Goal: Find specific page/section: Find specific page/section

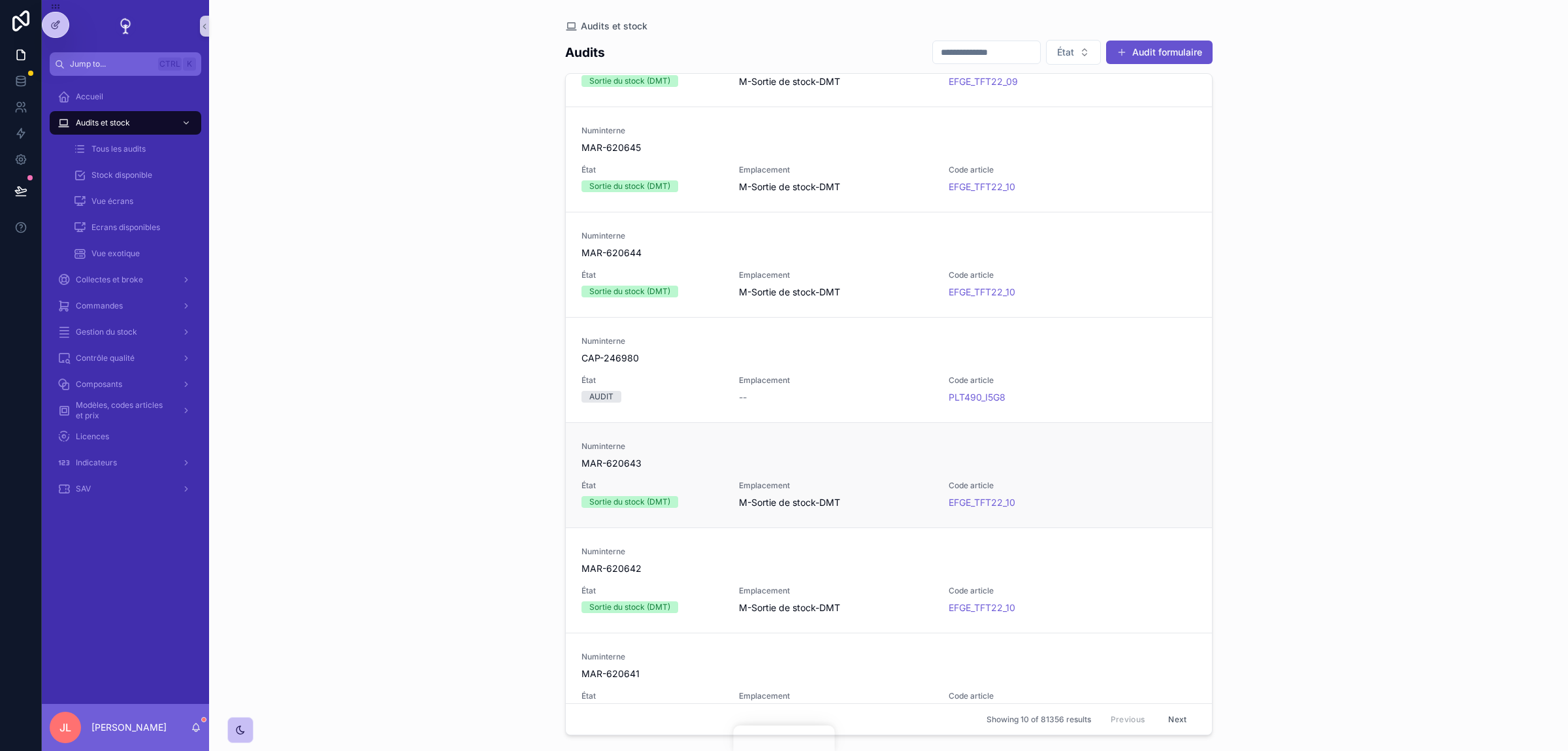
scroll to position [423, 0]
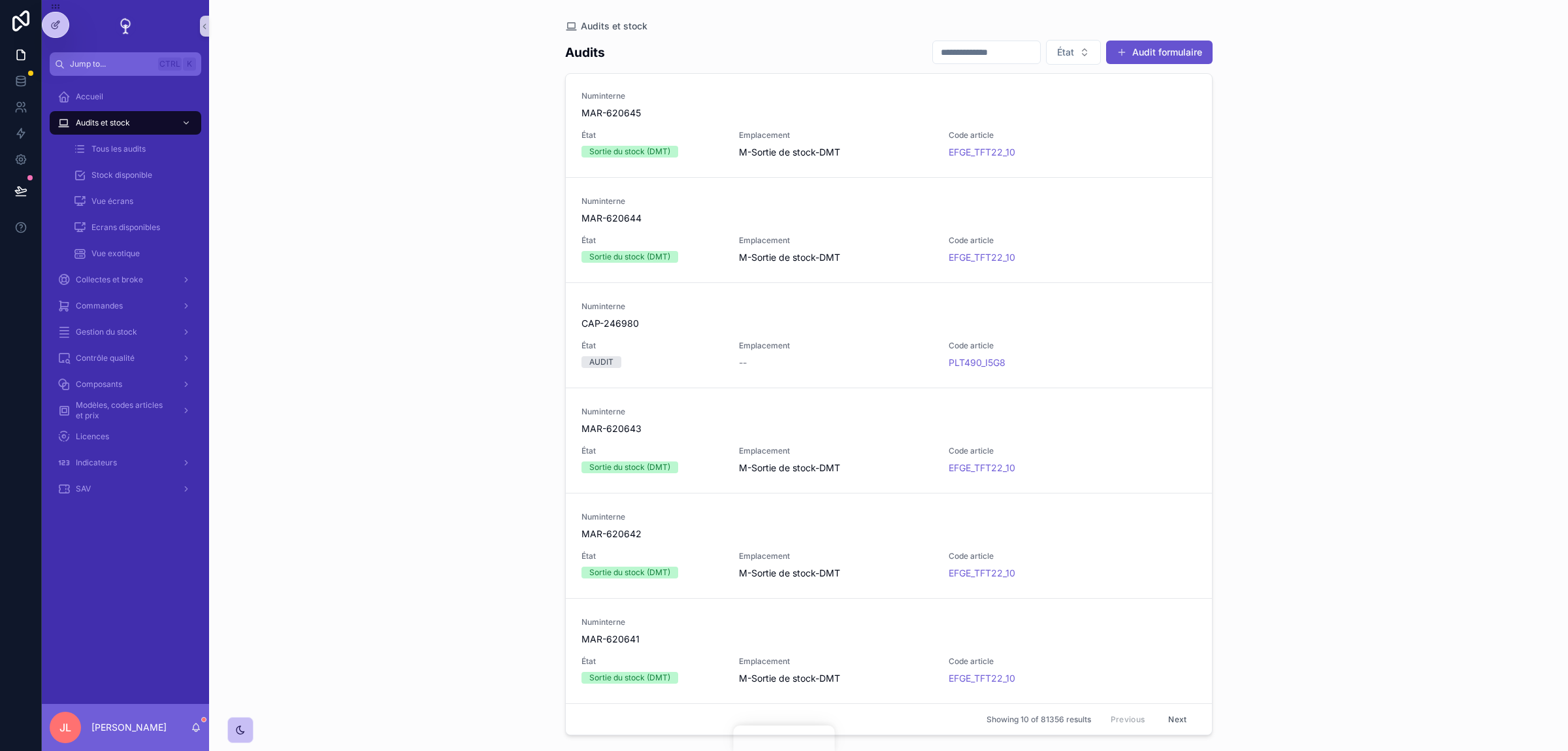
click at [1182, 721] on button "Next" at bounding box center [1177, 719] width 36 height 20
click at [1182, 720] on button "Next" at bounding box center [1177, 719] width 36 height 20
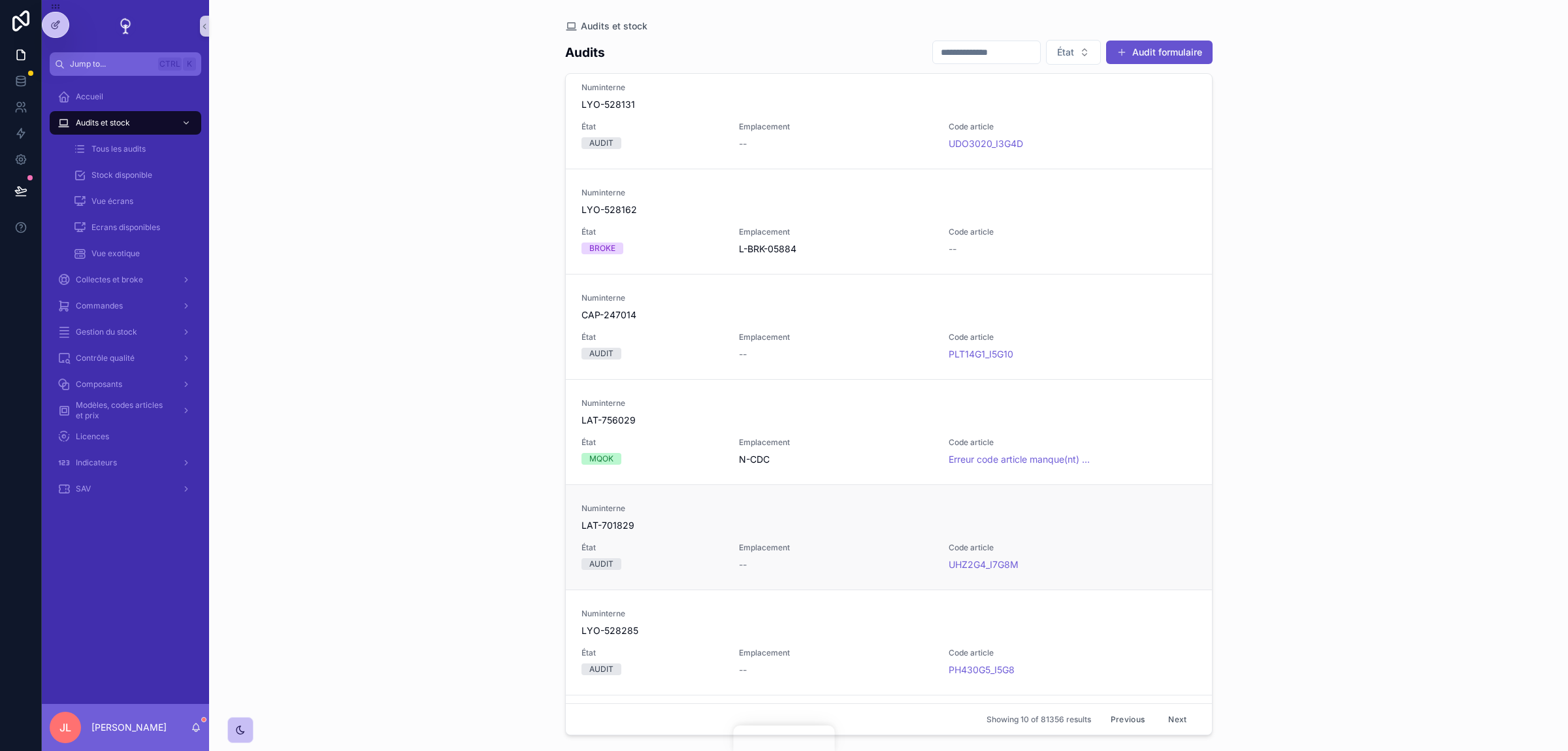
scroll to position [423, 0]
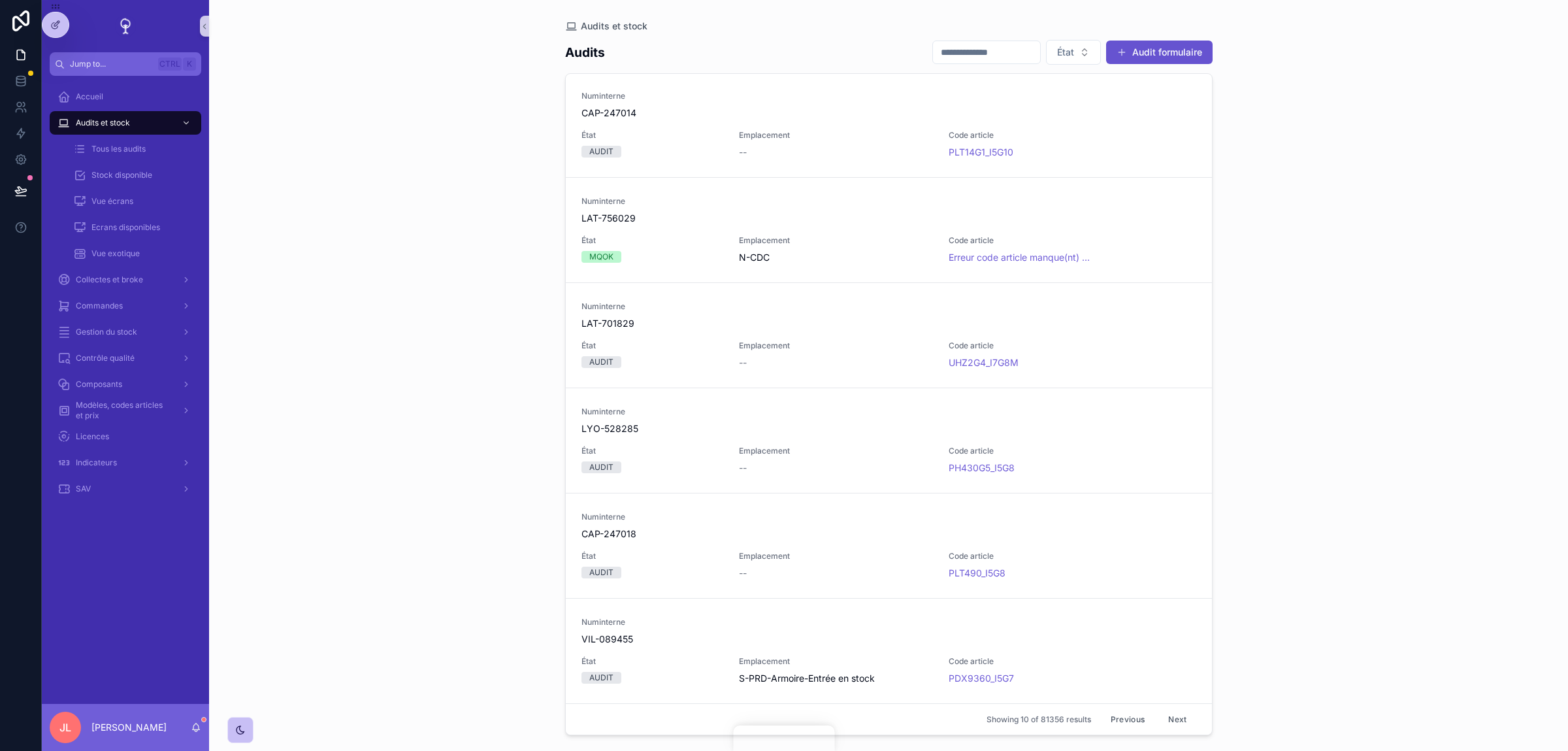
click at [1170, 719] on button "Next" at bounding box center [1177, 719] width 36 height 20
click at [1179, 720] on button "Next" at bounding box center [1177, 719] width 36 height 20
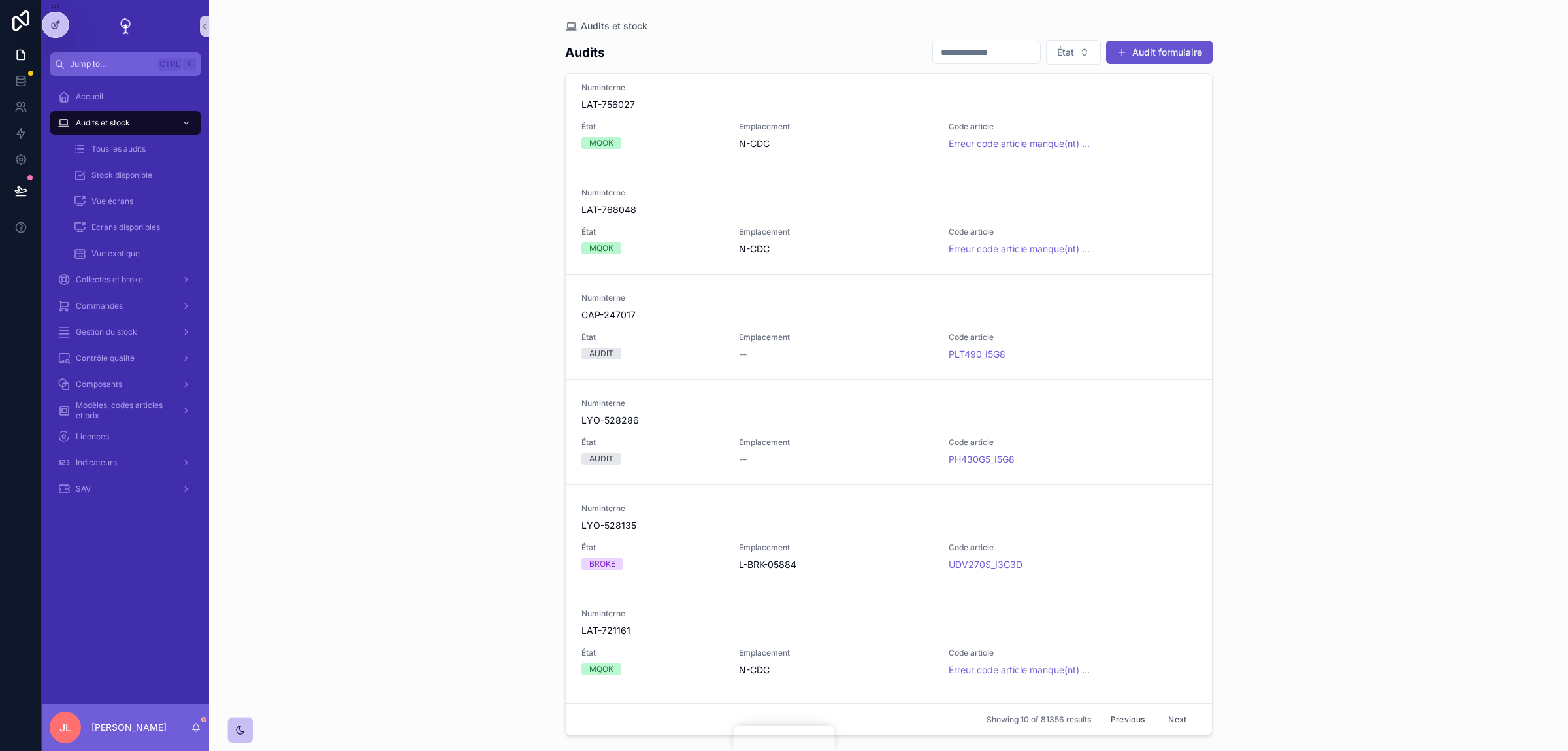
click at [1173, 722] on button "Next" at bounding box center [1177, 719] width 36 height 20
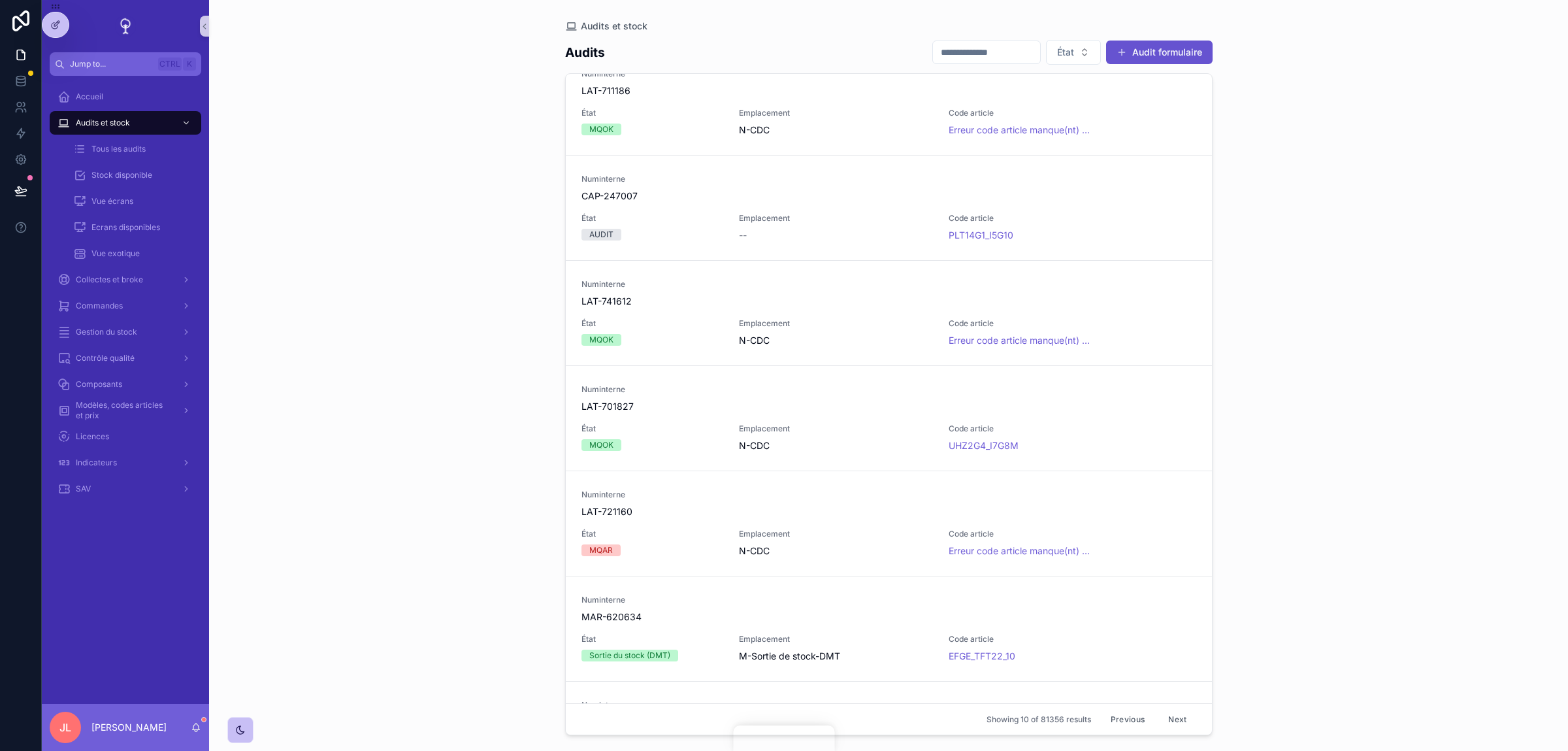
scroll to position [147, 0]
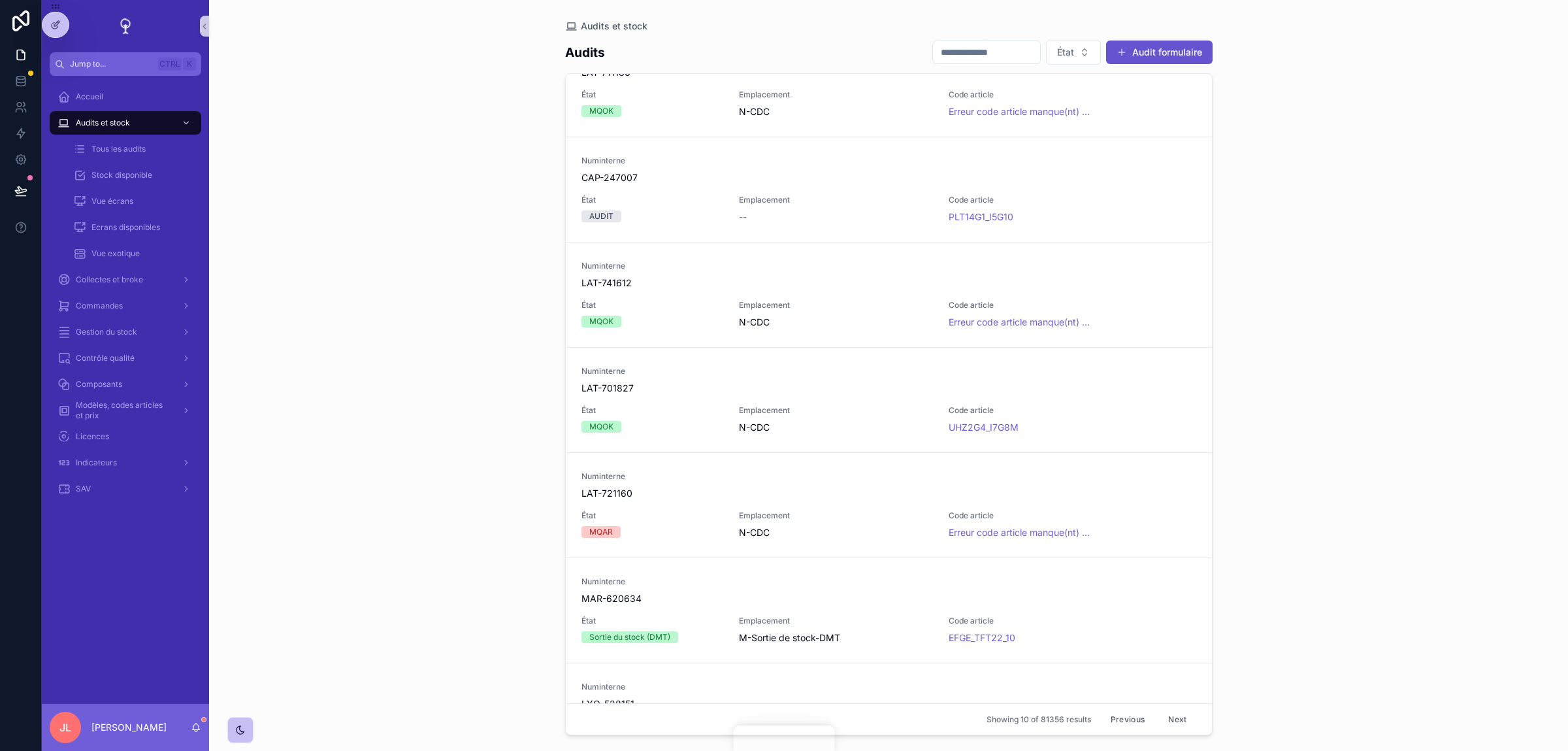
click at [1172, 721] on button "Next" at bounding box center [1177, 719] width 36 height 20
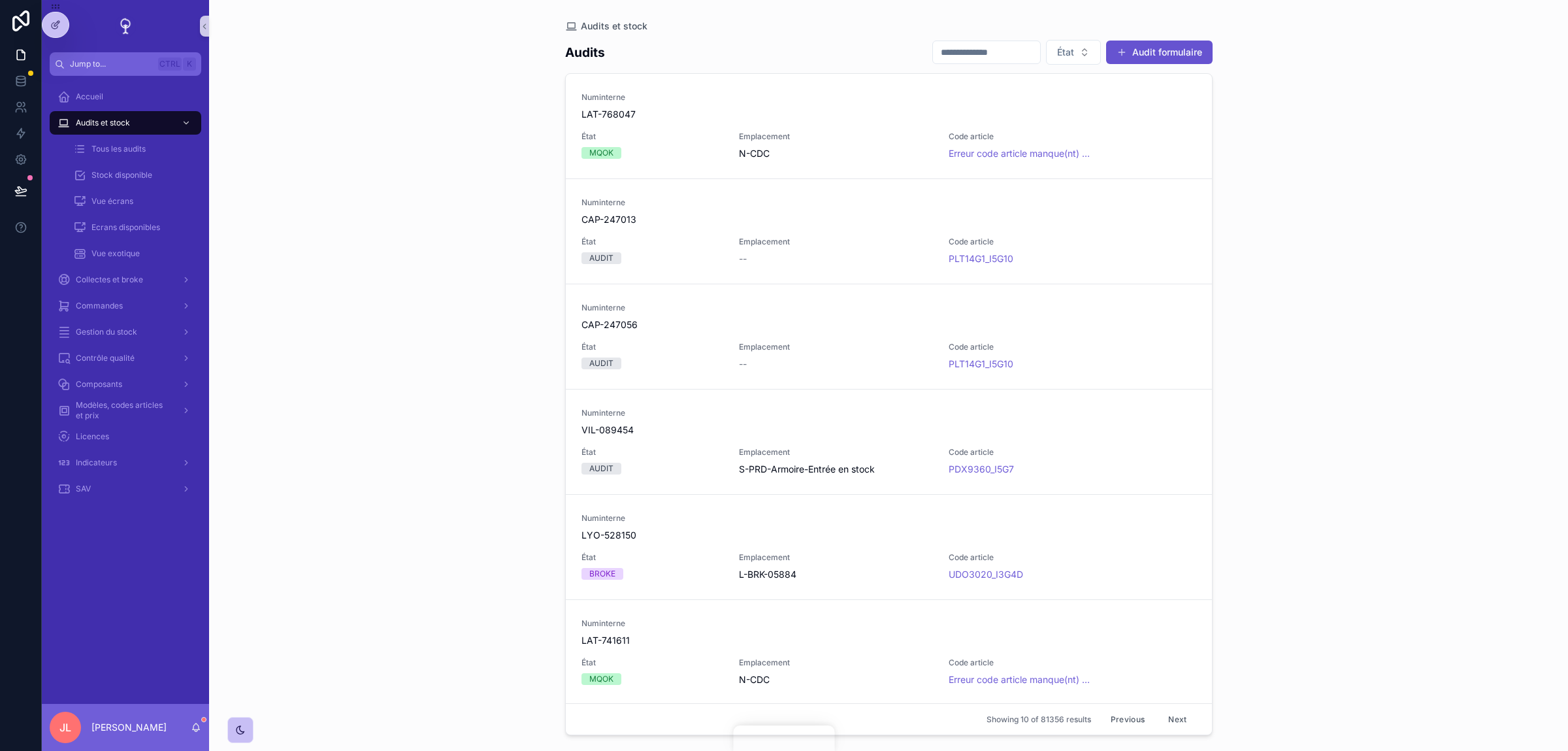
scroll to position [294, 0]
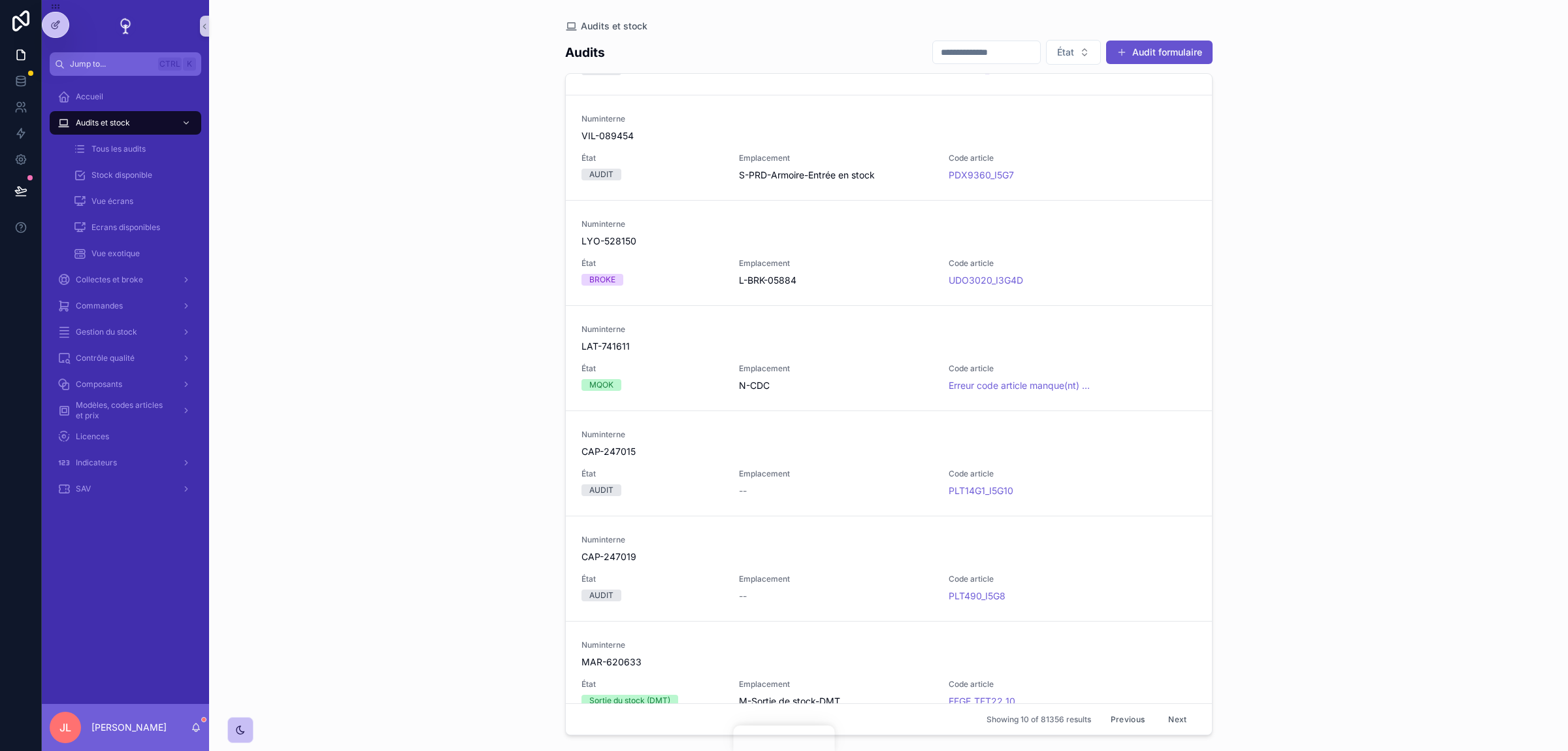
click at [1175, 719] on button "Next" at bounding box center [1177, 719] width 36 height 20
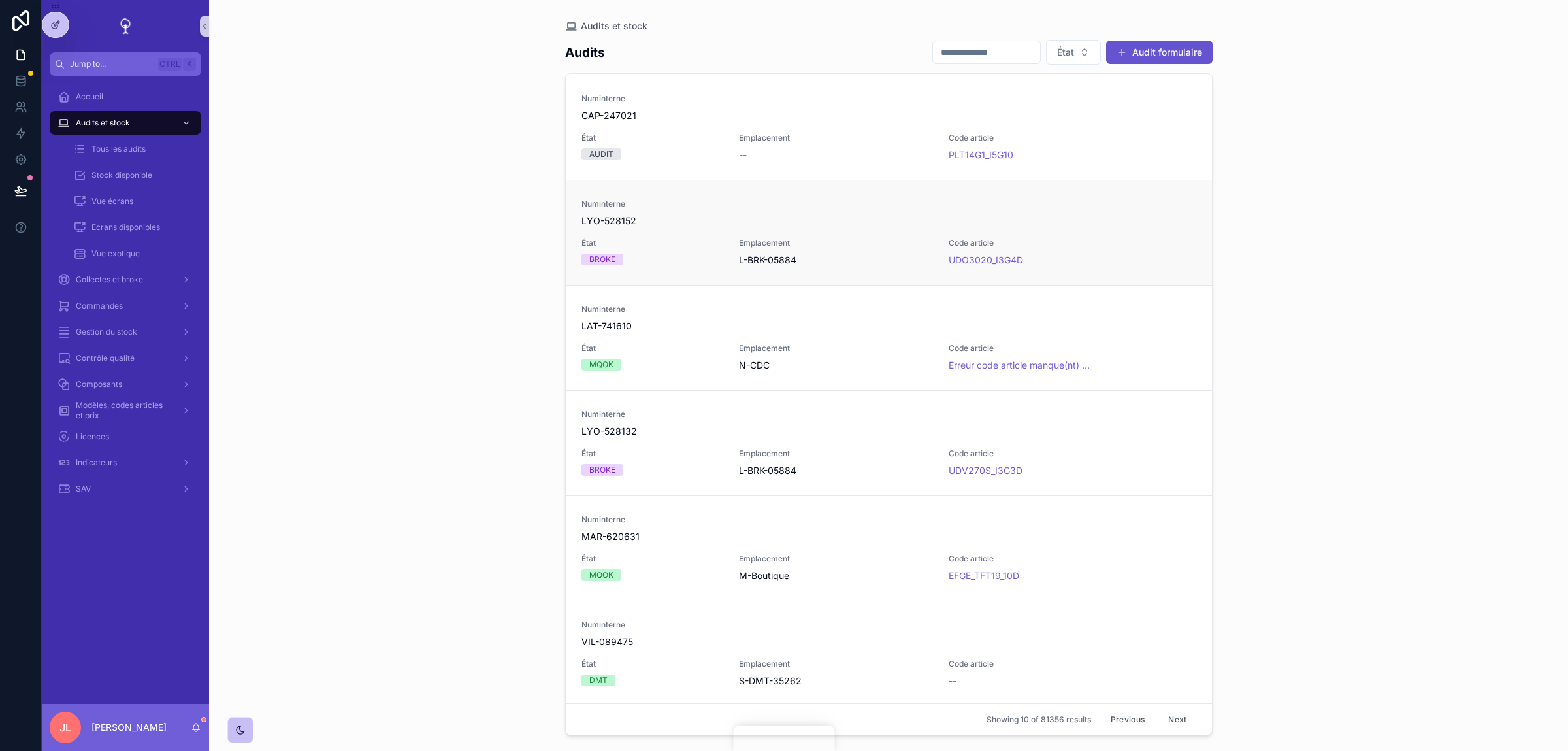
scroll to position [423, 0]
click at [1175, 725] on button "Next" at bounding box center [1177, 719] width 36 height 20
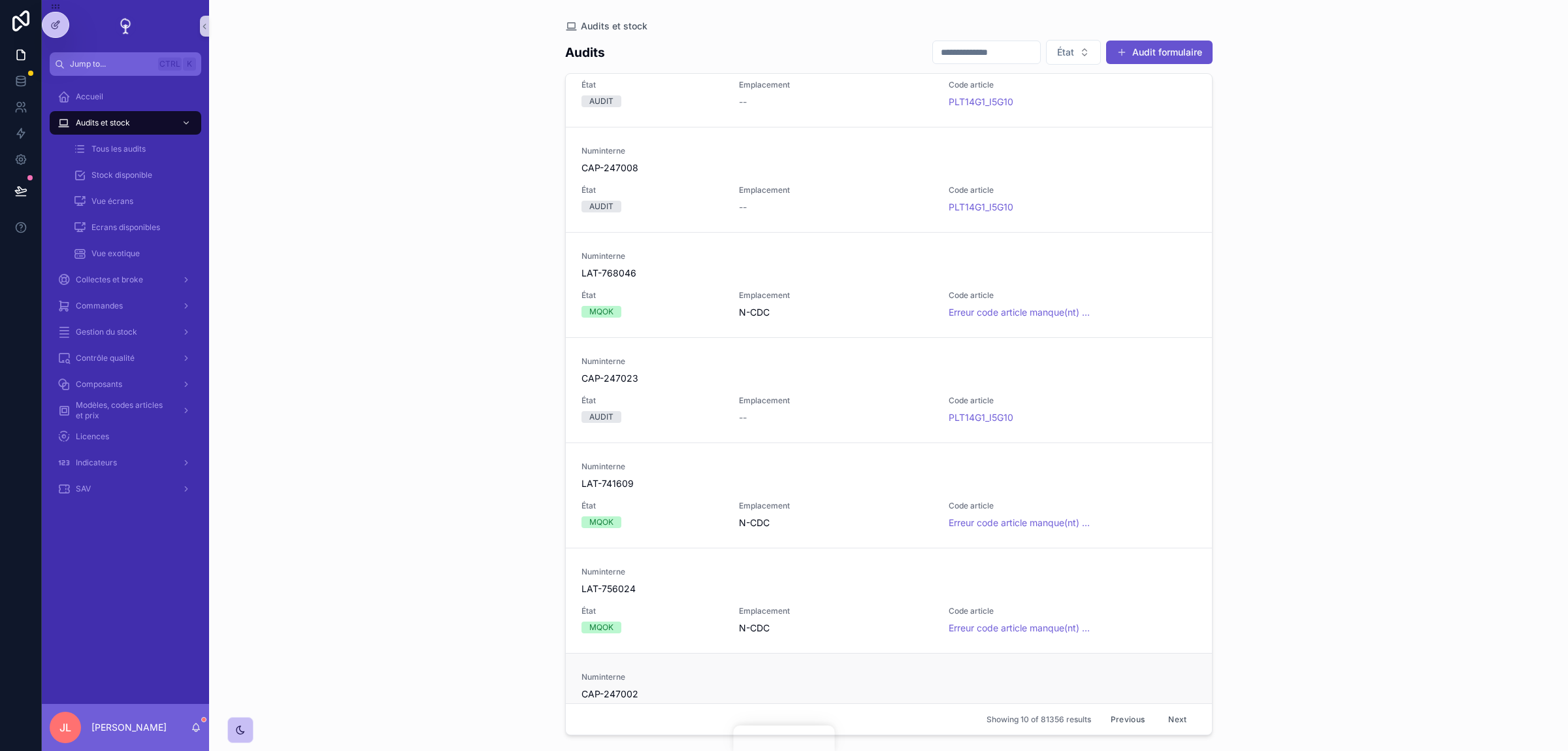
scroll to position [423, 0]
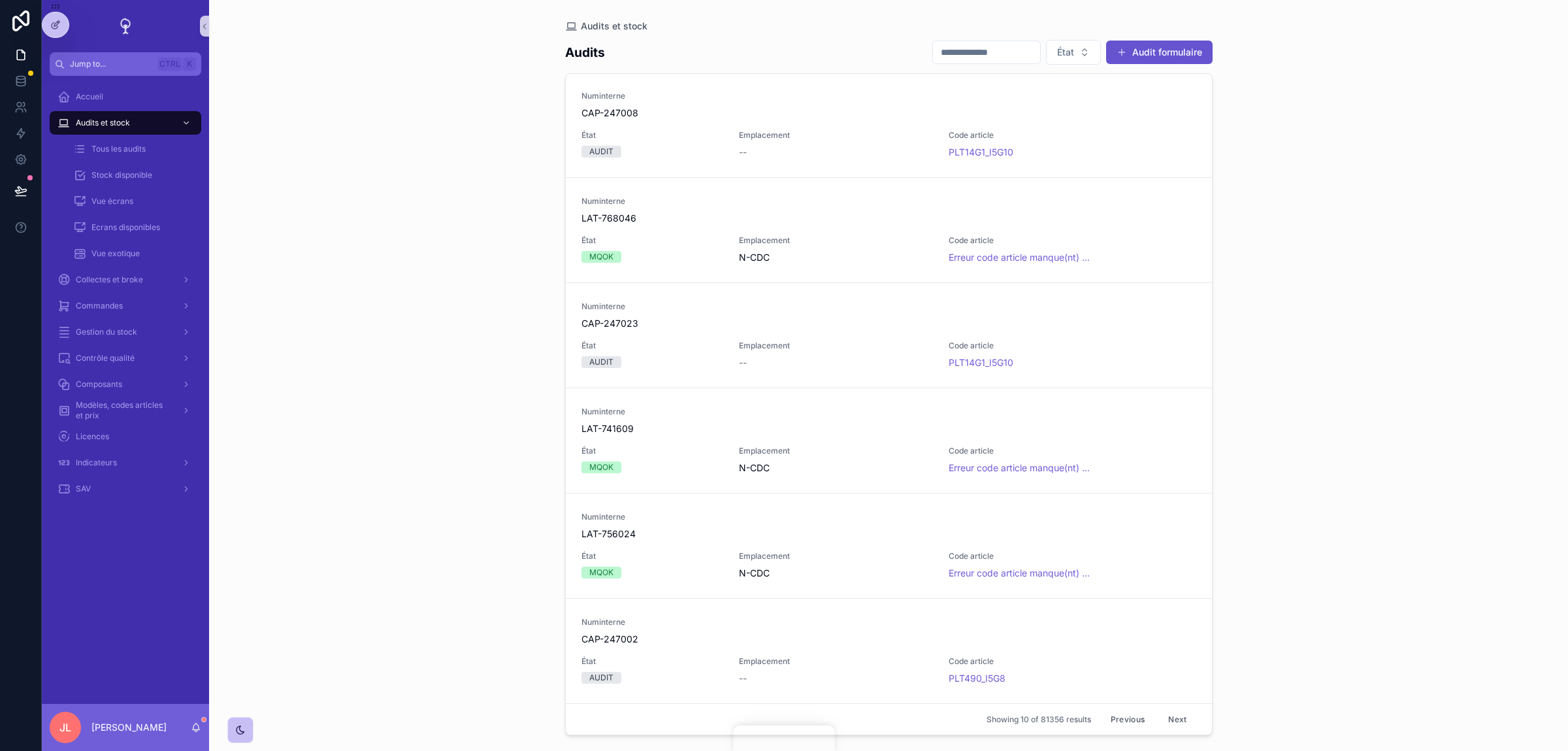
click at [1174, 715] on button "Next" at bounding box center [1177, 719] width 36 height 20
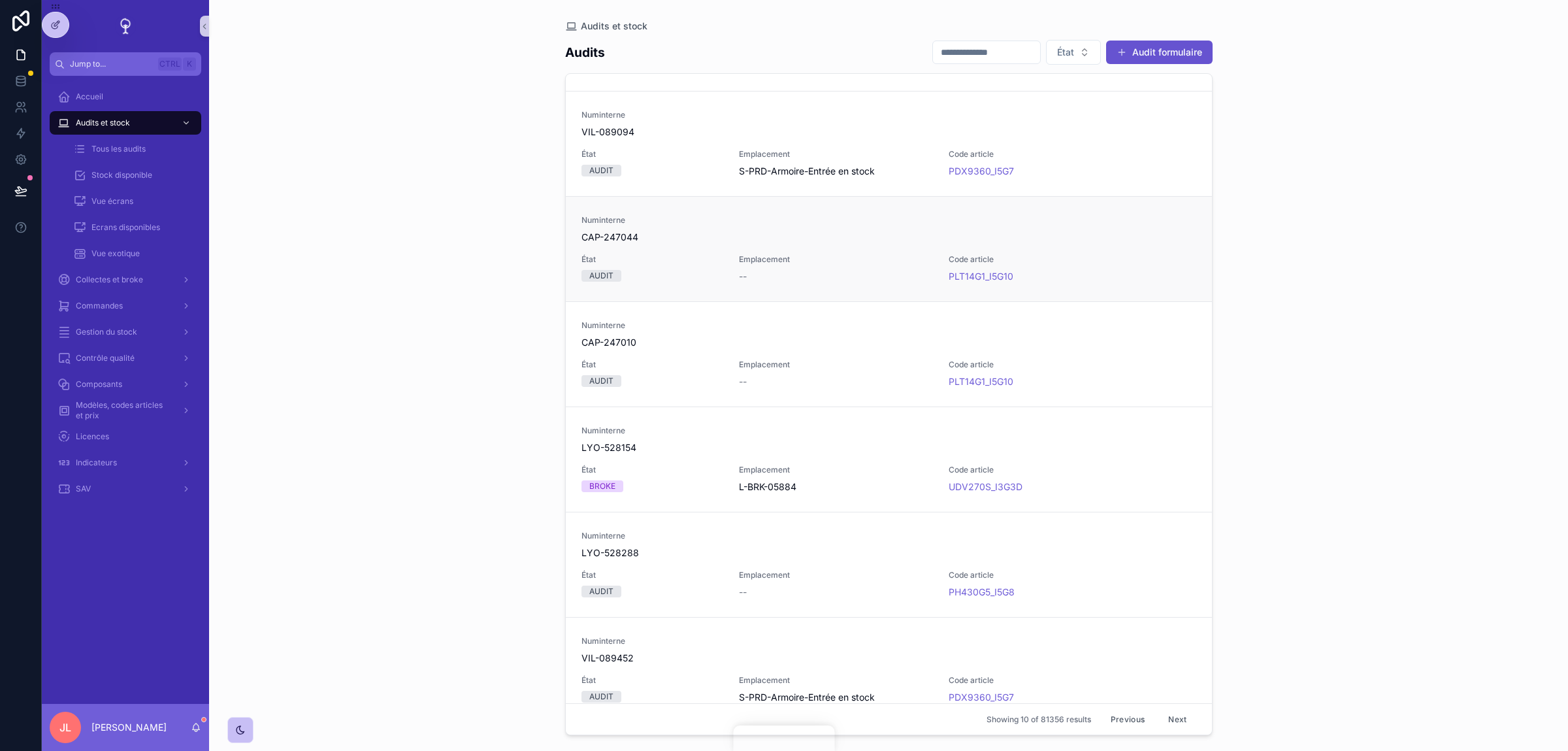
scroll to position [423, 0]
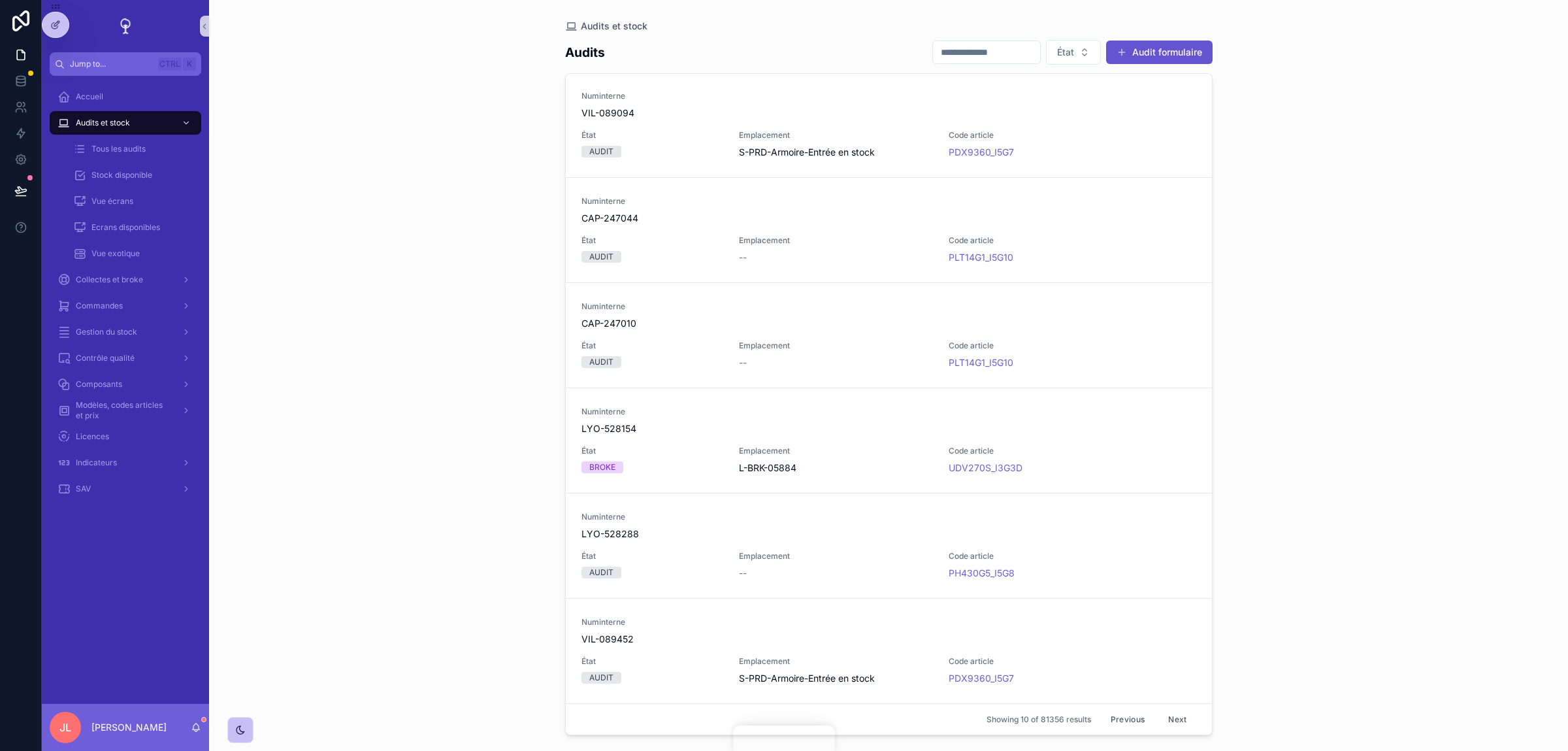
click at [1171, 719] on button "Next" at bounding box center [1177, 719] width 36 height 20
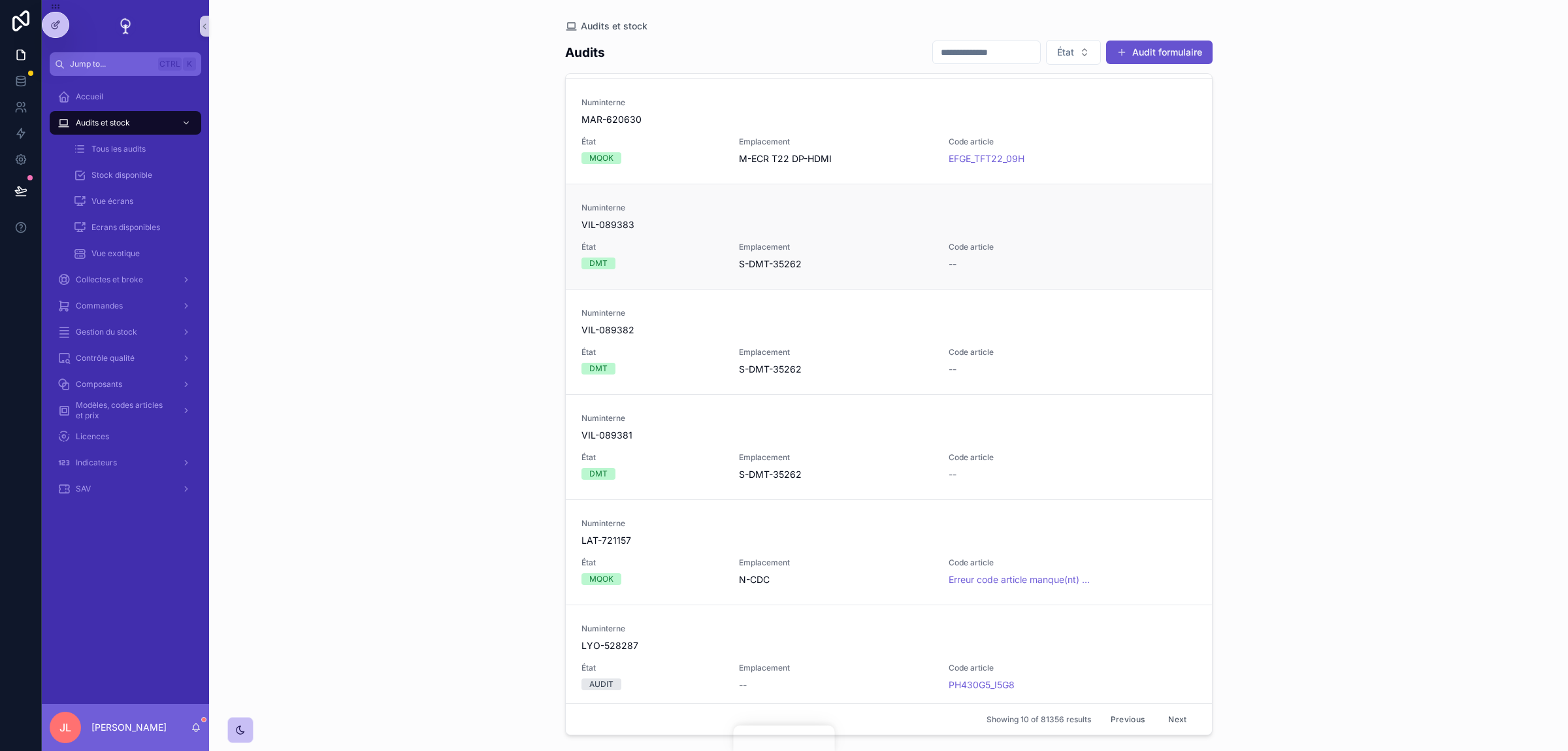
scroll to position [423, 0]
click at [1173, 725] on button "Next" at bounding box center [1177, 719] width 36 height 20
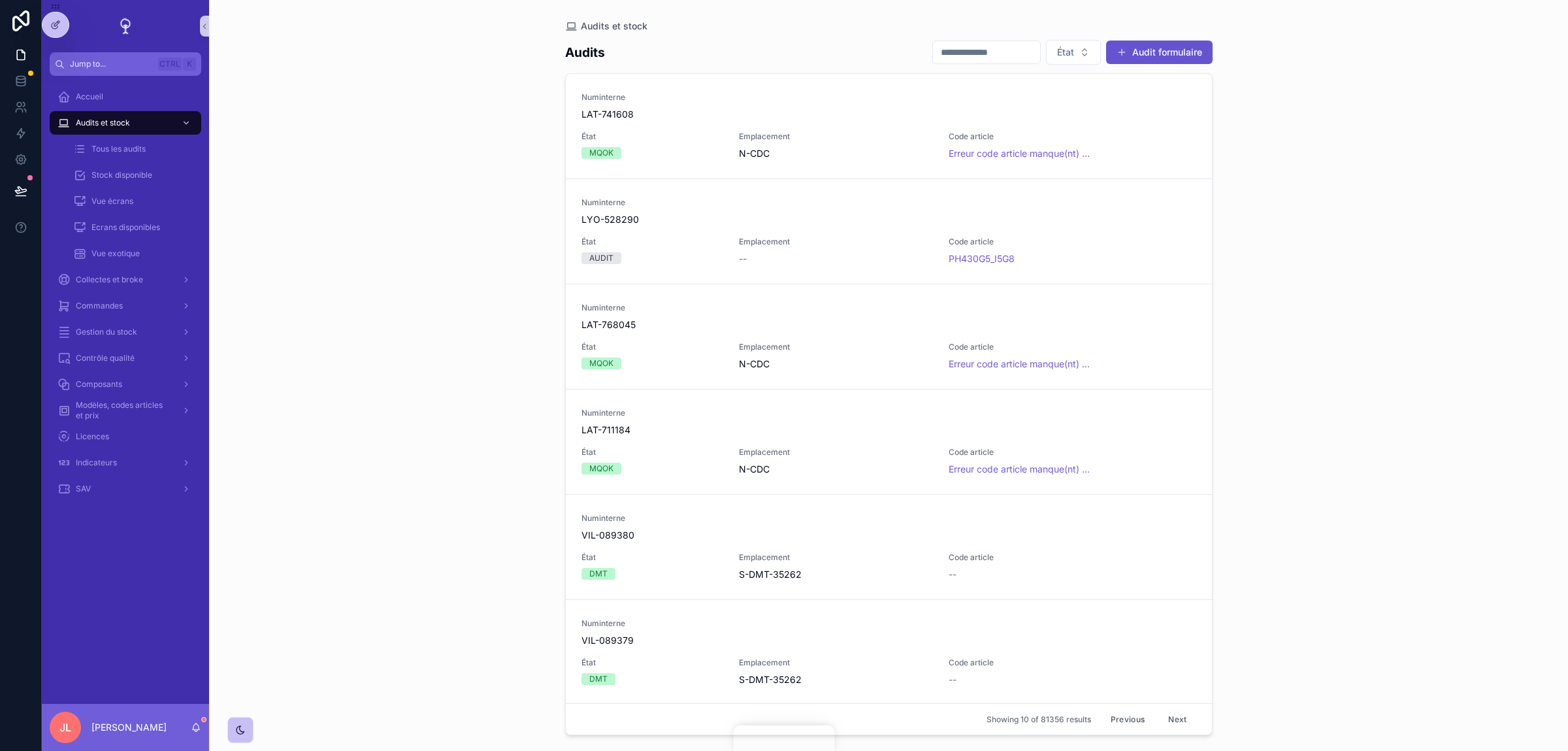
click at [1173, 724] on button "Next" at bounding box center [1177, 719] width 36 height 20
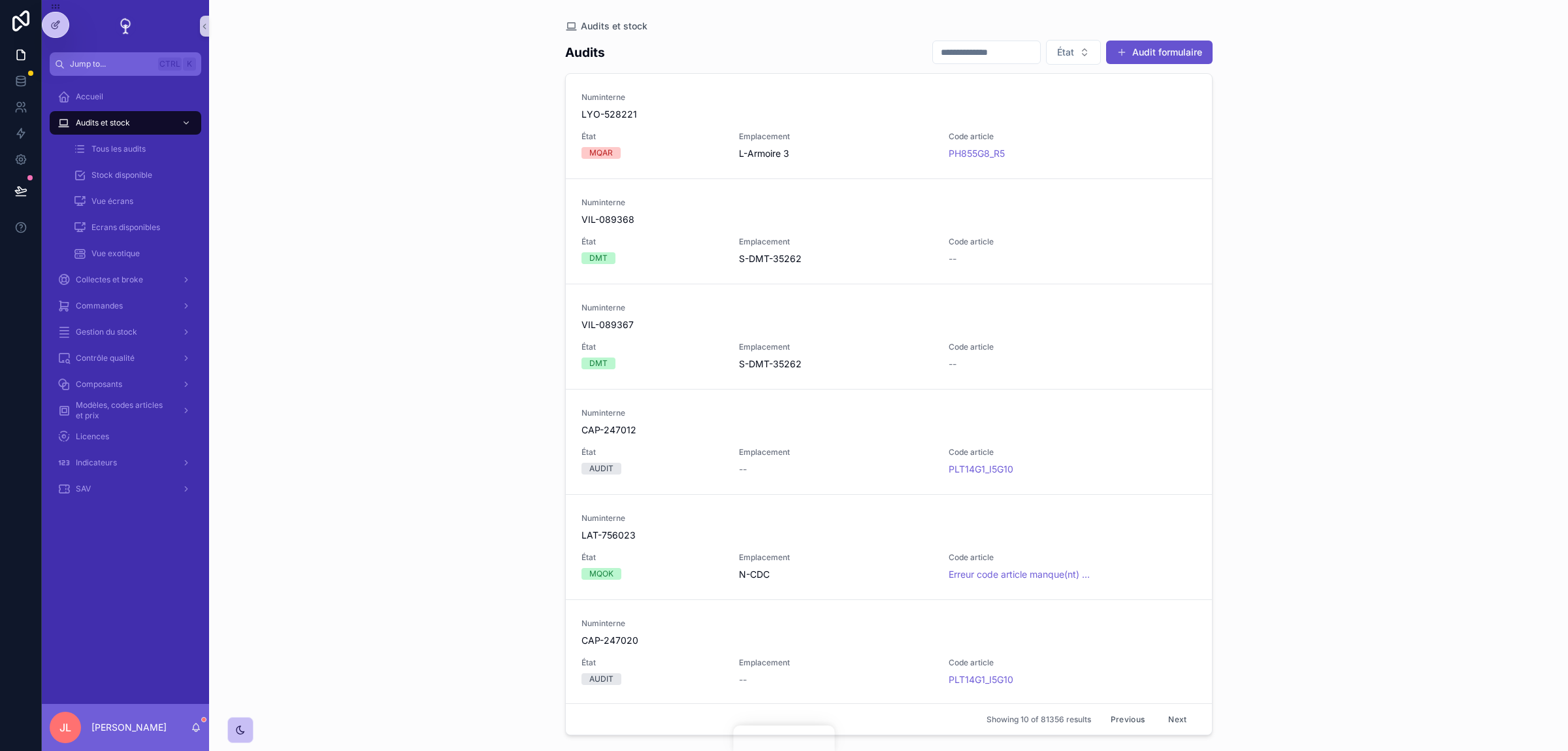
click at [1173, 724] on button "Next" at bounding box center [1177, 719] width 36 height 20
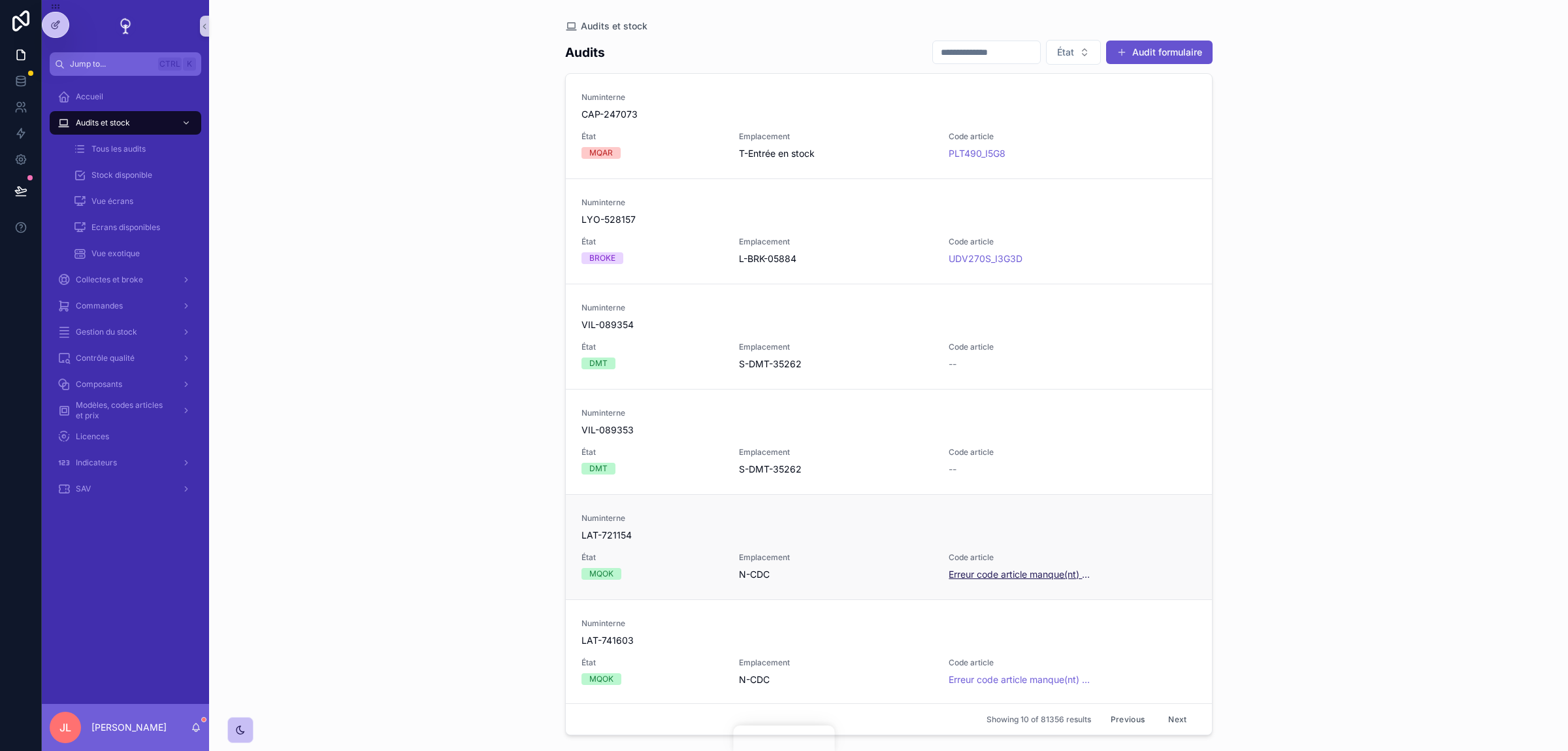
scroll to position [423, 0]
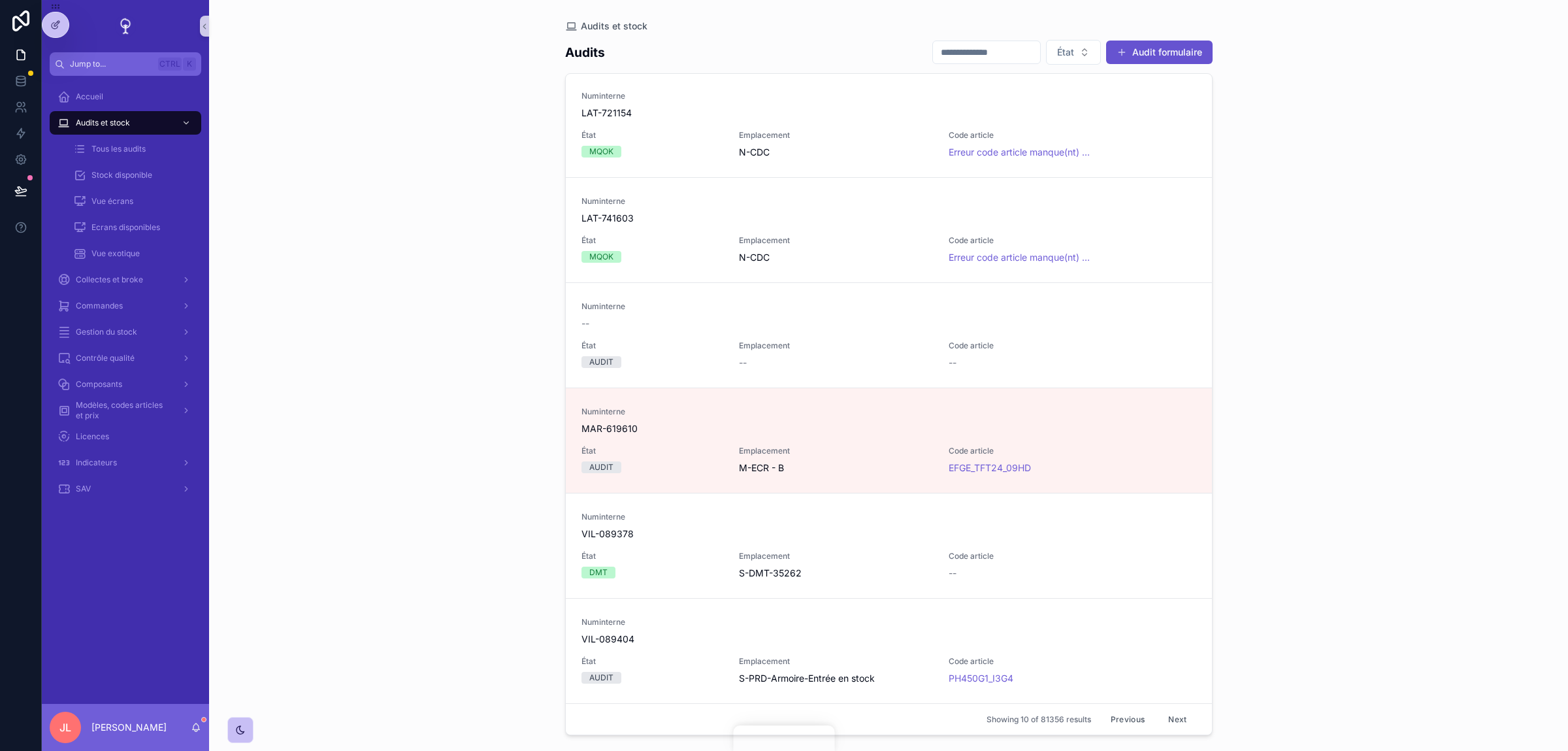
click at [1167, 719] on button "Next" at bounding box center [1177, 719] width 36 height 20
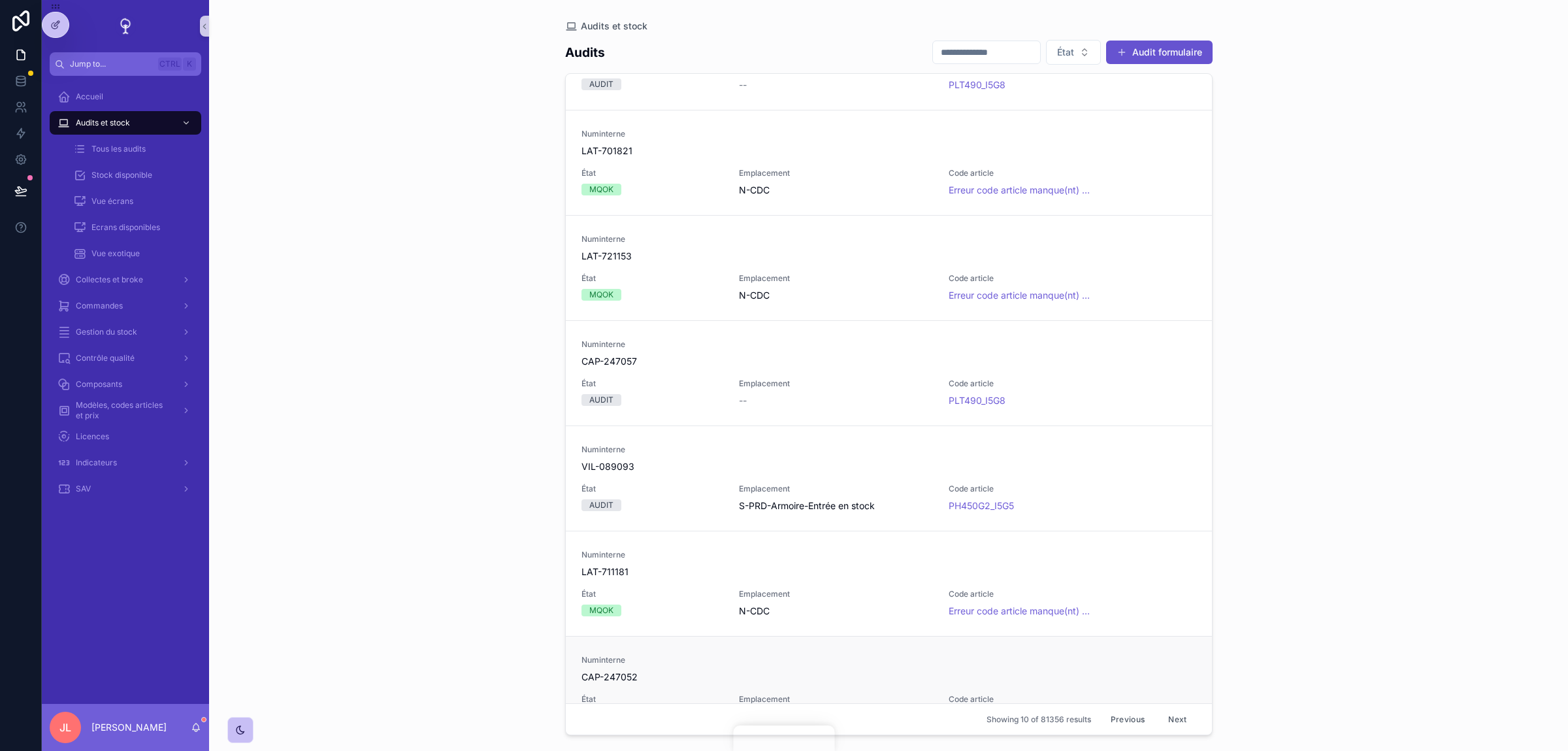
scroll to position [294, 0]
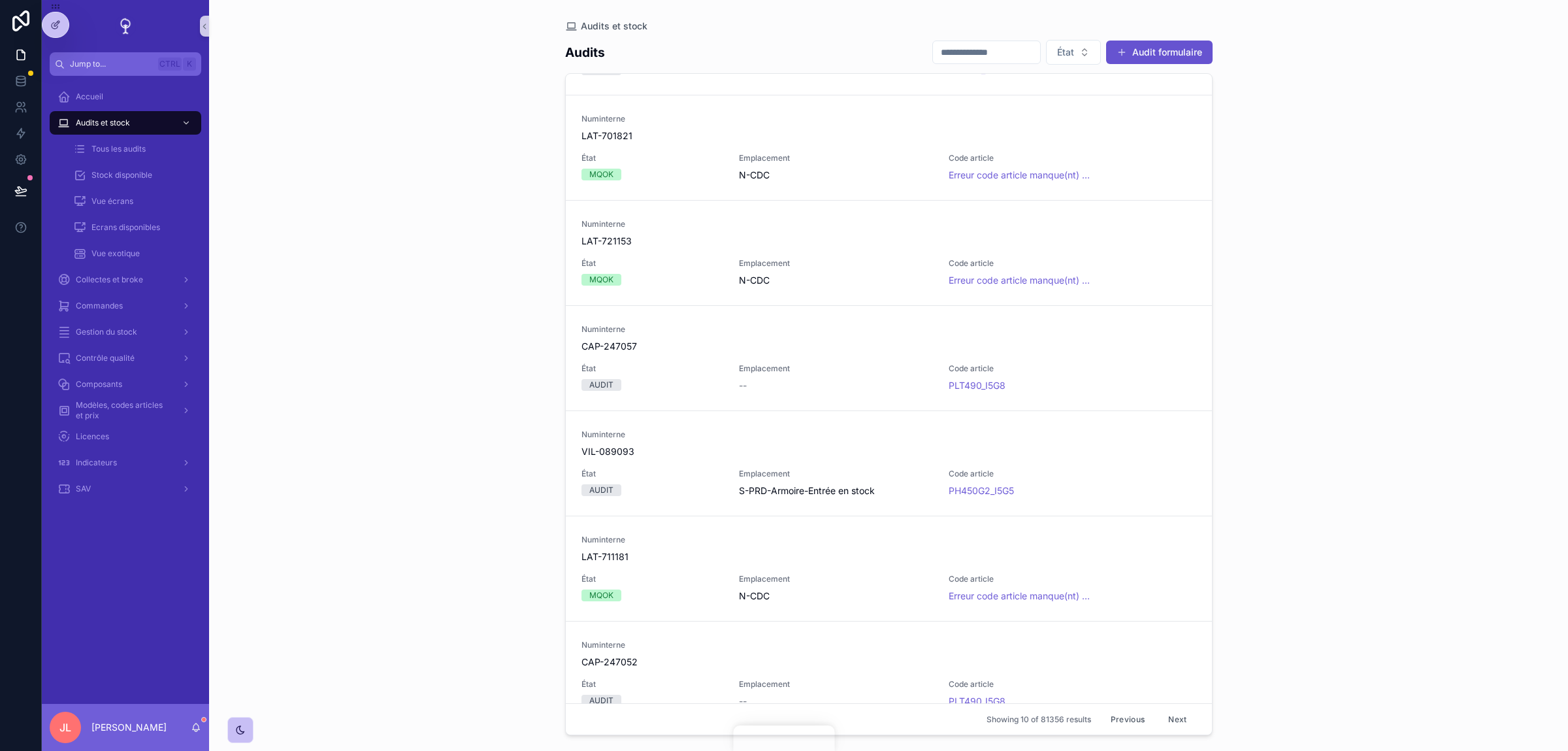
click at [1174, 722] on button "Next" at bounding box center [1177, 719] width 36 height 20
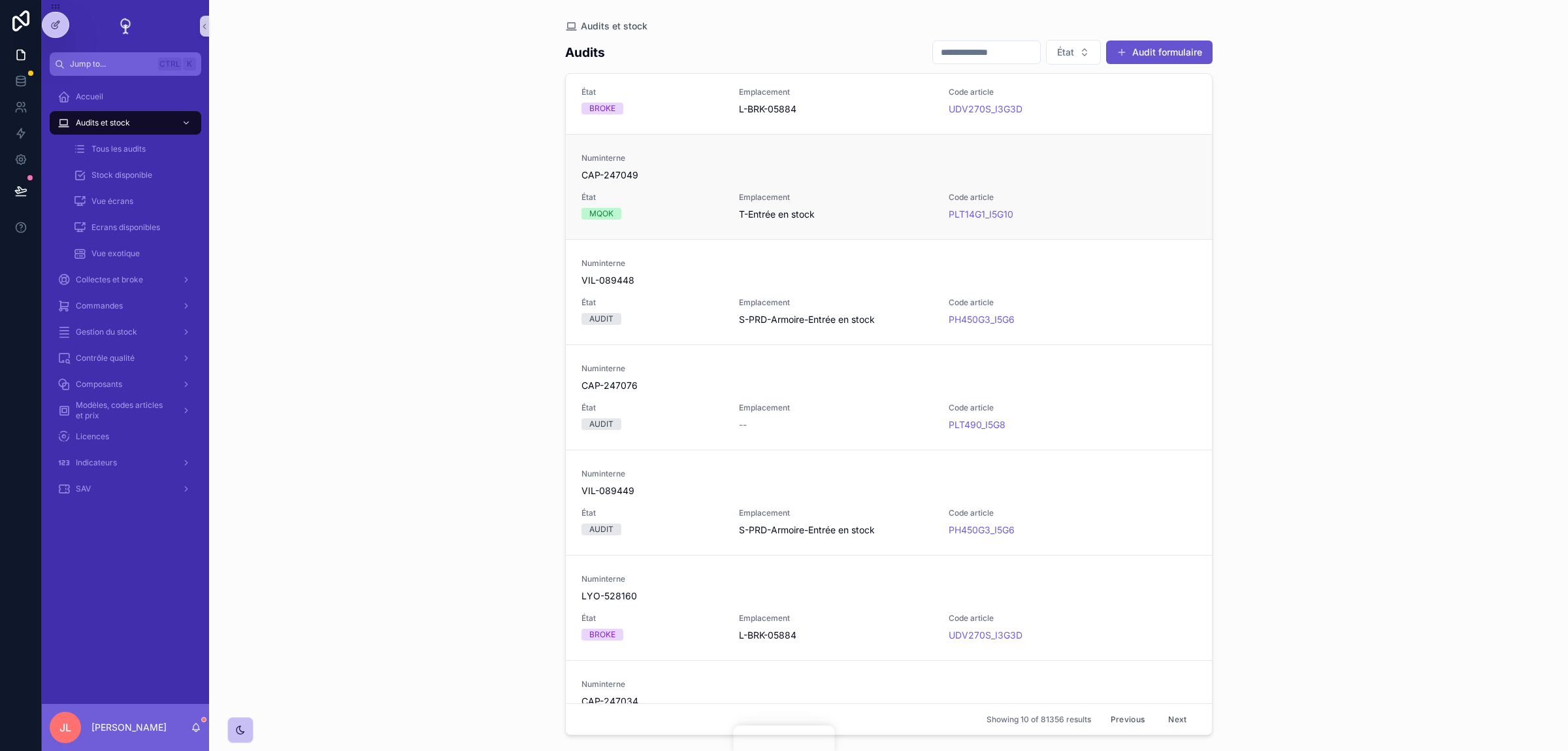
scroll to position [367, 0]
click at [790, 164] on span "CAP-247049" at bounding box center [889, 168] width 615 height 13
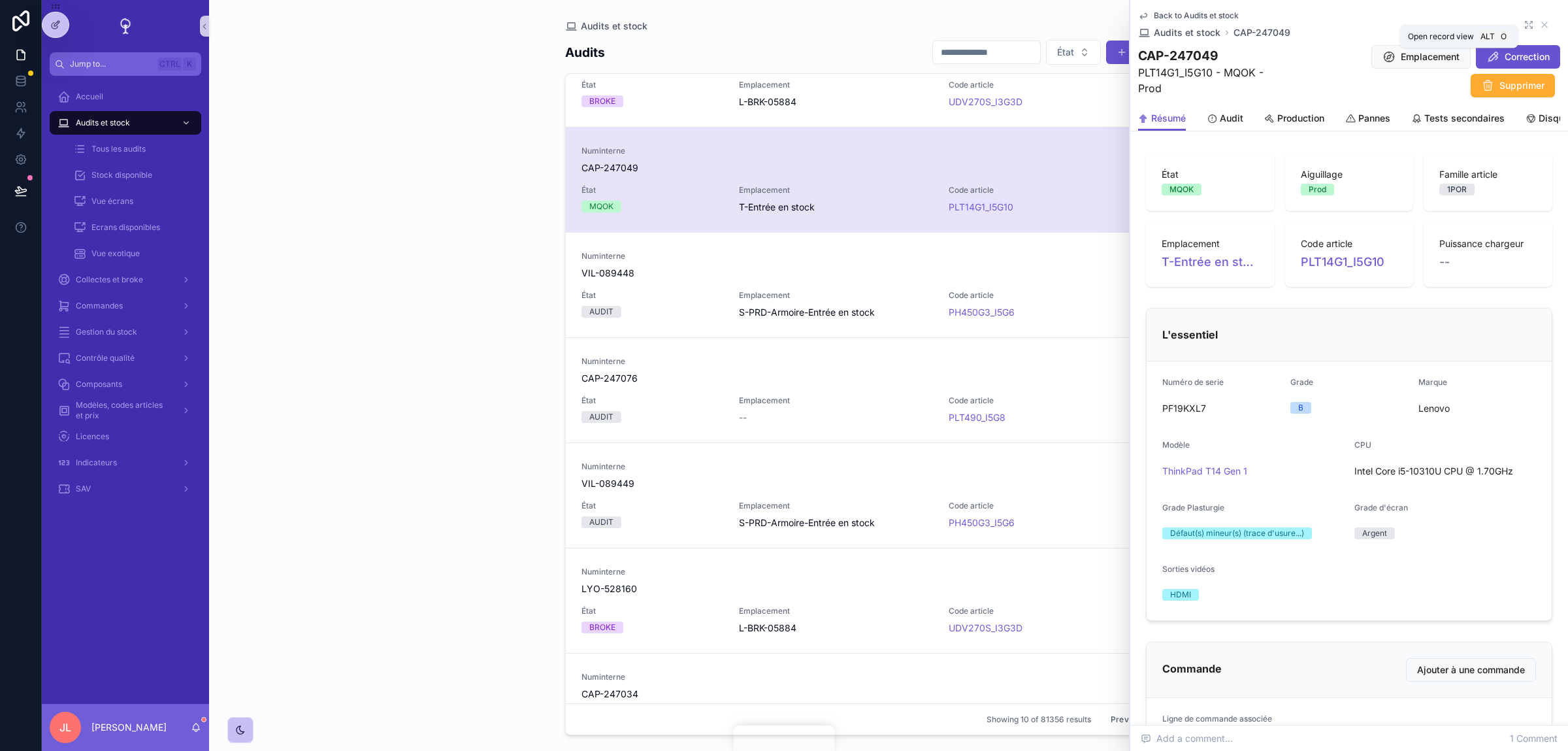
click at [1524, 23] on icon "scrollable content" at bounding box center [1528, 24] width 10 height 10
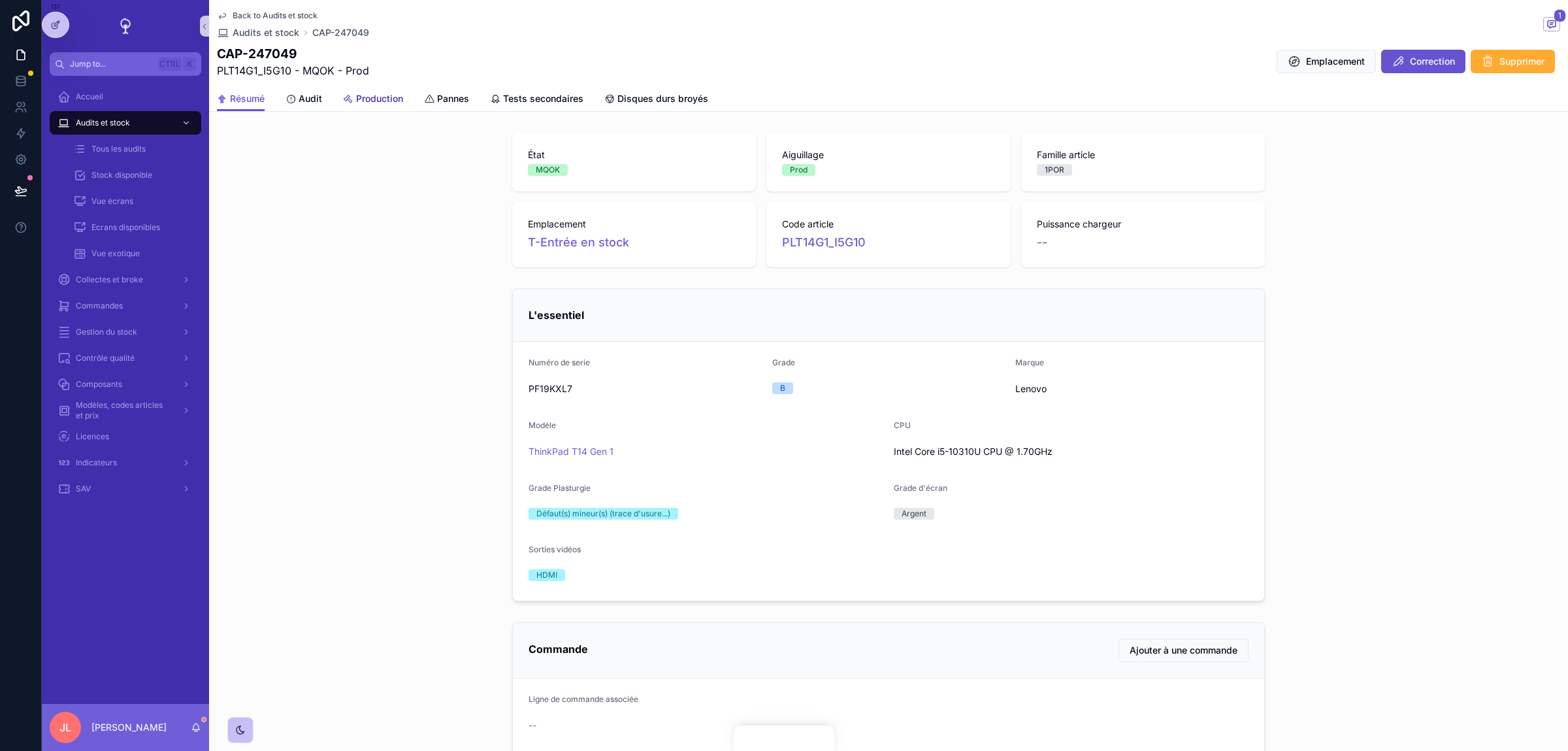
click at [363, 94] on span "Production" at bounding box center [379, 98] width 47 height 13
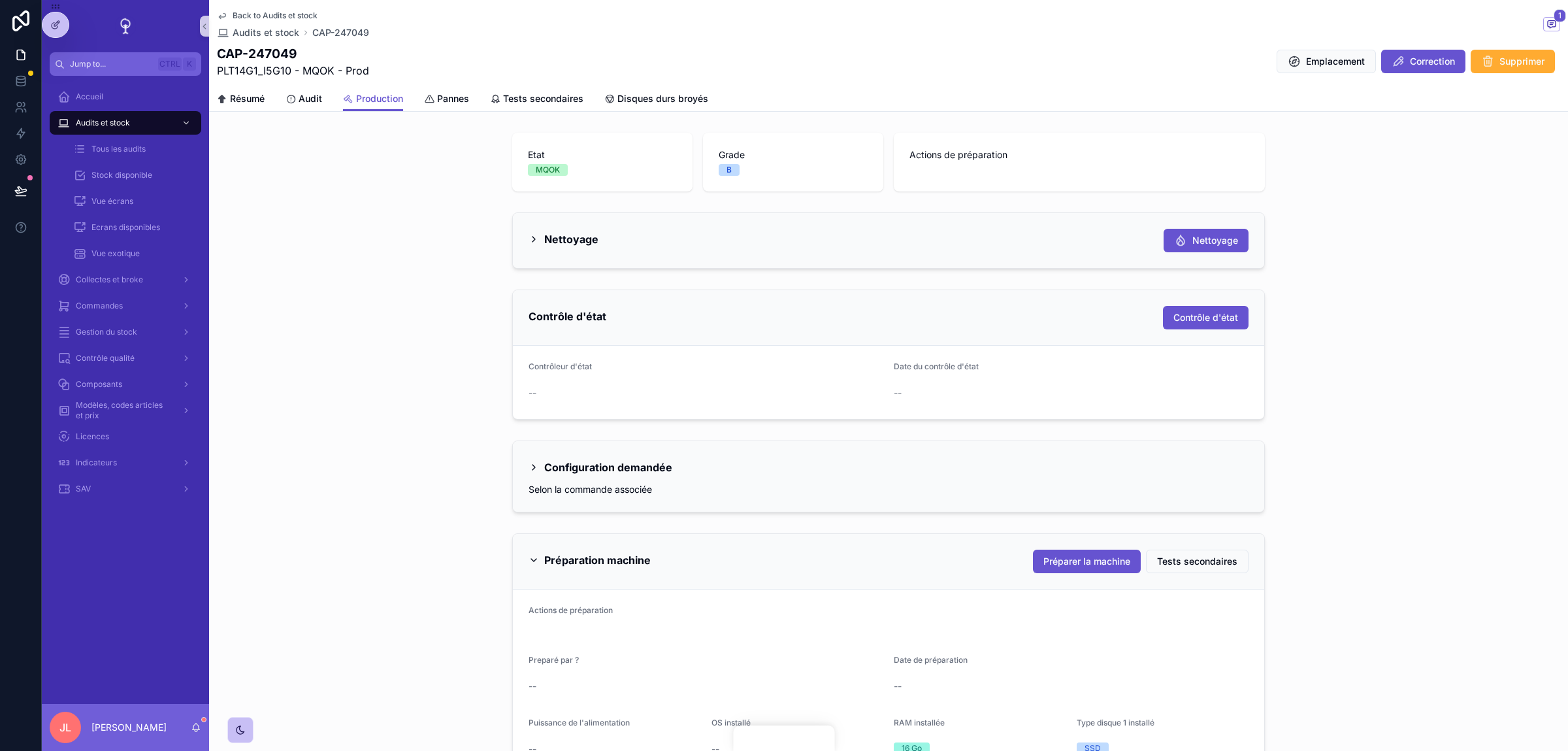
click at [862, 326] on div "Contrôle d'état Contrôle d'état" at bounding box center [888, 317] width 720 height 23
click at [111, 147] on span "Tous les audits" at bounding box center [118, 148] width 54 height 10
